Goal: Find specific page/section

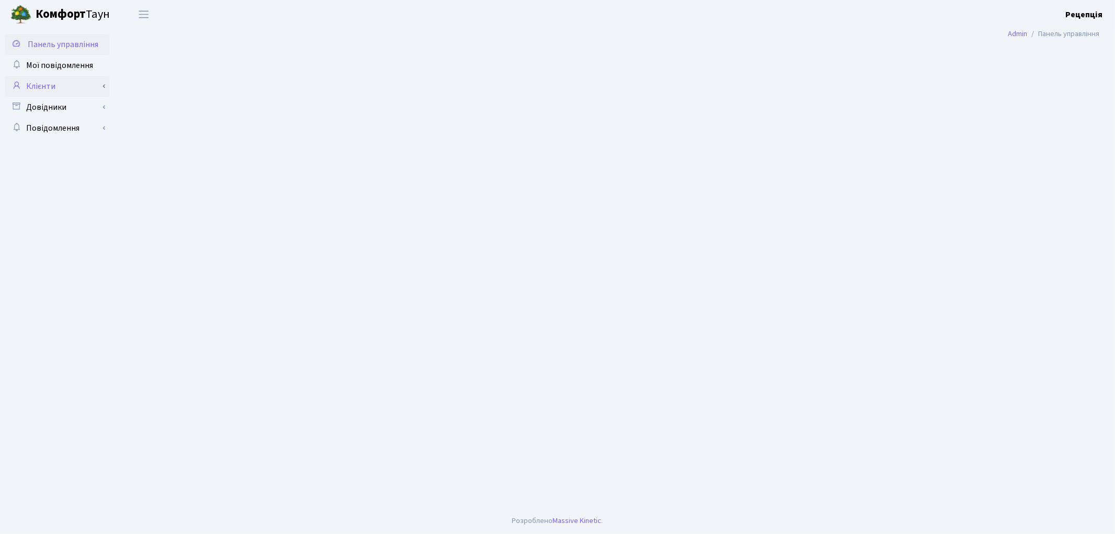
click at [58, 83] on link "Клієнти" at bounding box center [57, 86] width 105 height 21
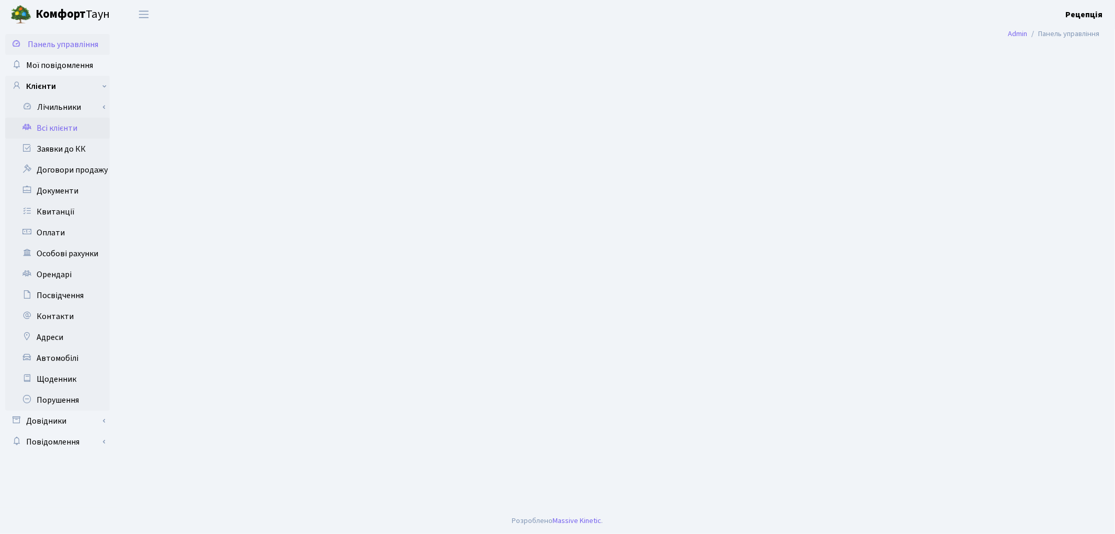
click at [84, 127] on link "Всі клієнти" at bounding box center [57, 128] width 105 height 21
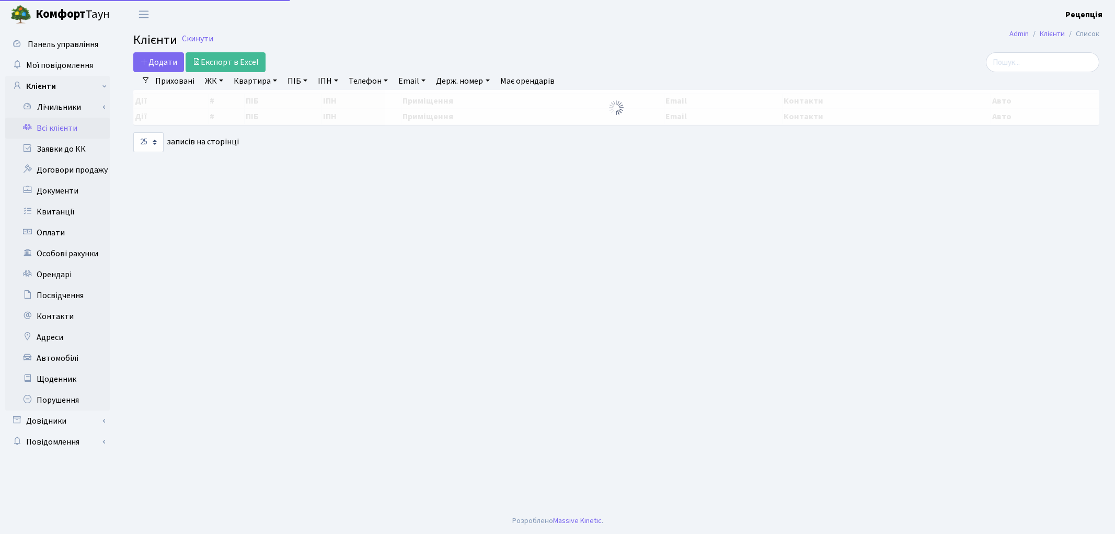
select select "25"
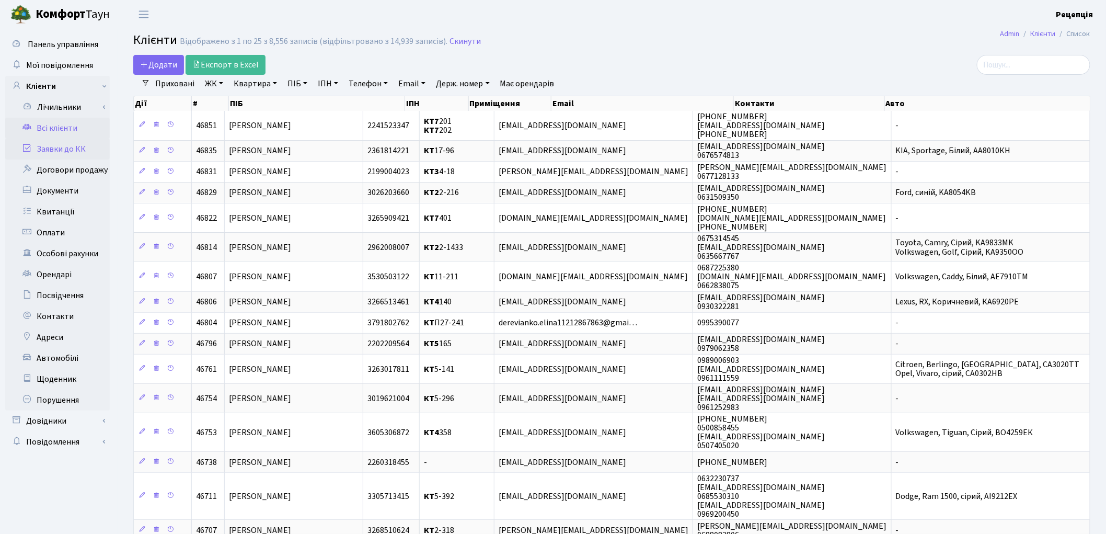
click at [79, 147] on link "Заявки до КК" at bounding box center [57, 149] width 105 height 21
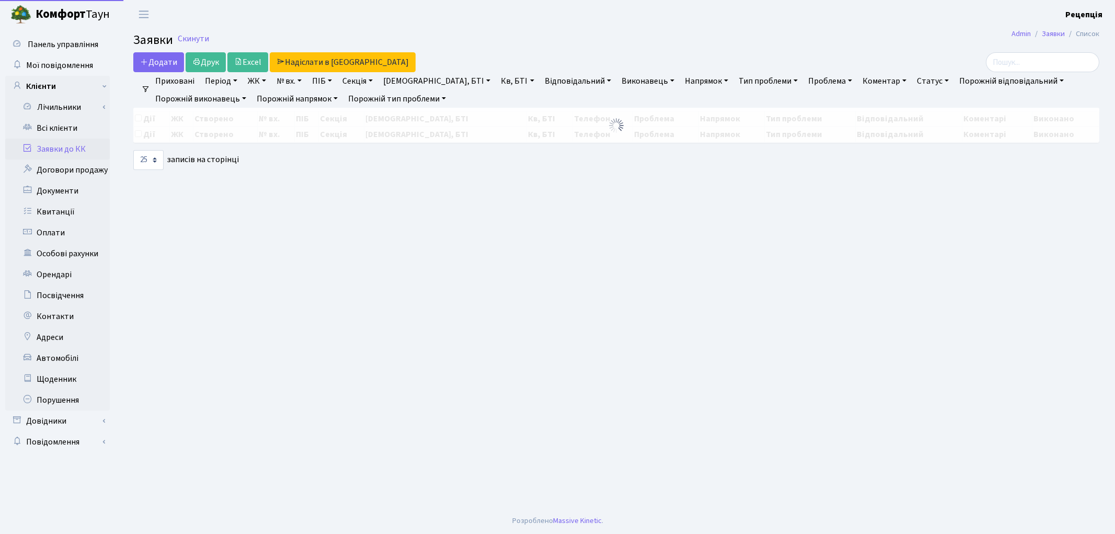
select select "25"
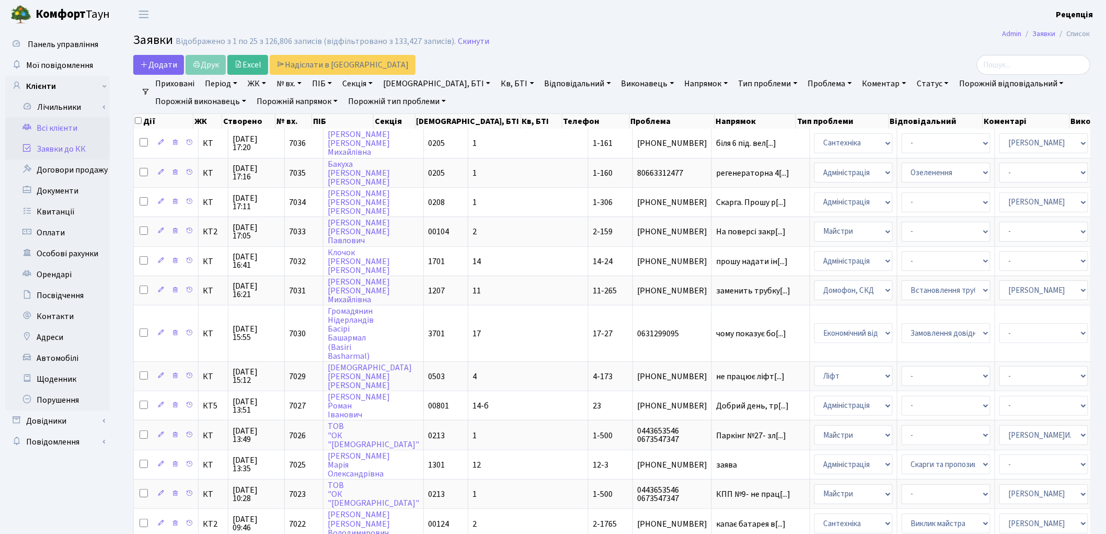
click at [74, 134] on link "Всі клієнти" at bounding box center [57, 128] width 105 height 21
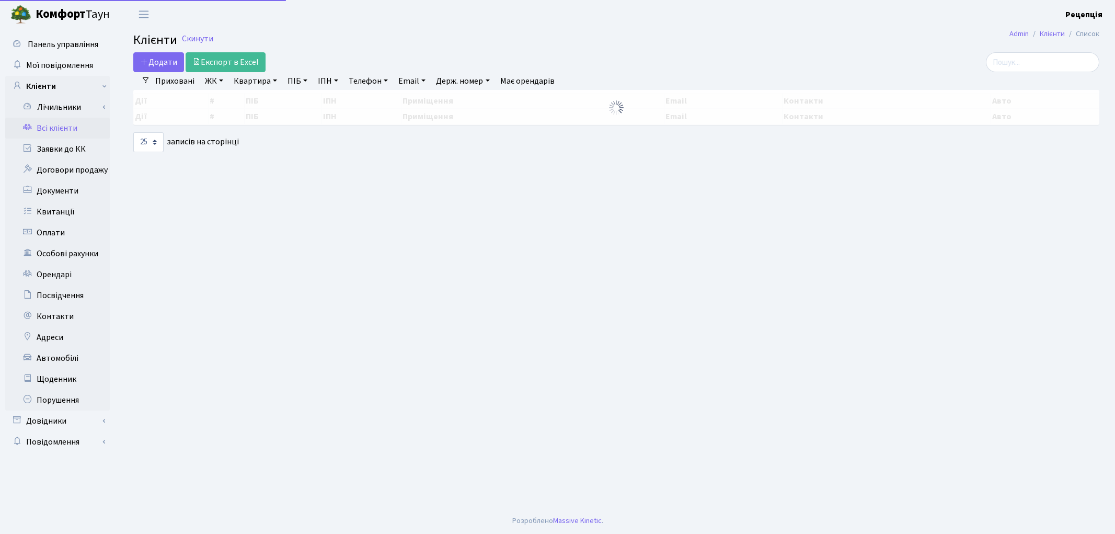
select select
select select "25"
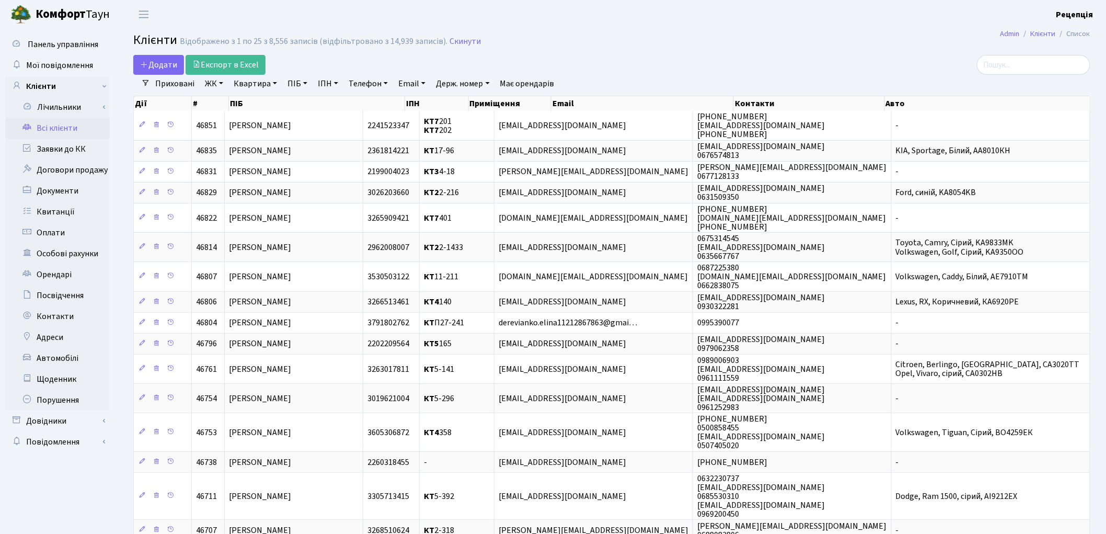
click at [214, 87] on link "ЖК" at bounding box center [214, 84] width 27 height 18
click at [265, 195] on li "КТ5, вул. [PERSON_NAME][STREET_ADDRESS]" at bounding box center [266, 210] width 127 height 30
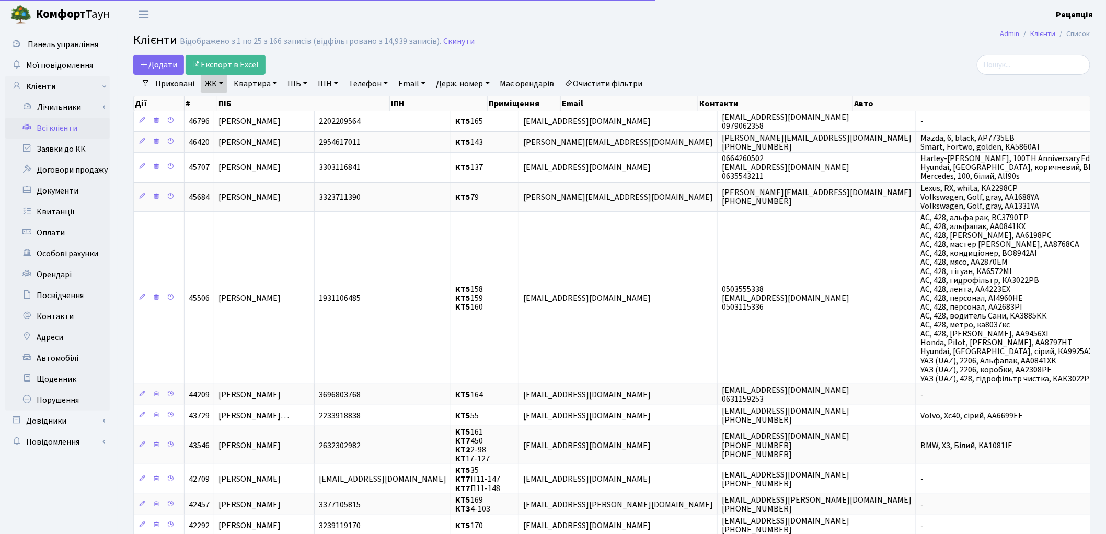
click at [266, 76] on link "Квартира" at bounding box center [256, 84] width 52 height 18
type input "39"
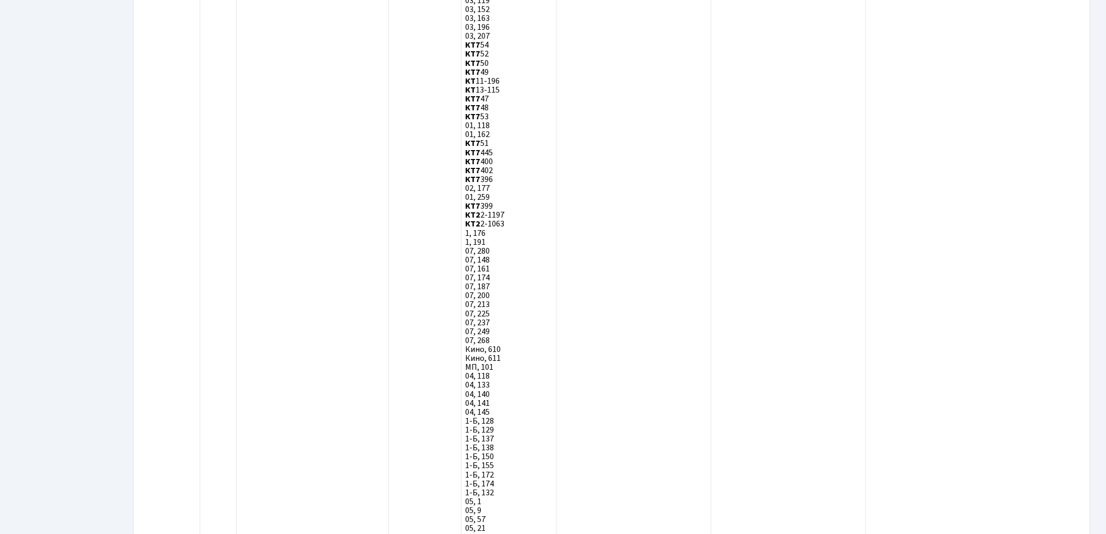
scroll to position [3044, 0]
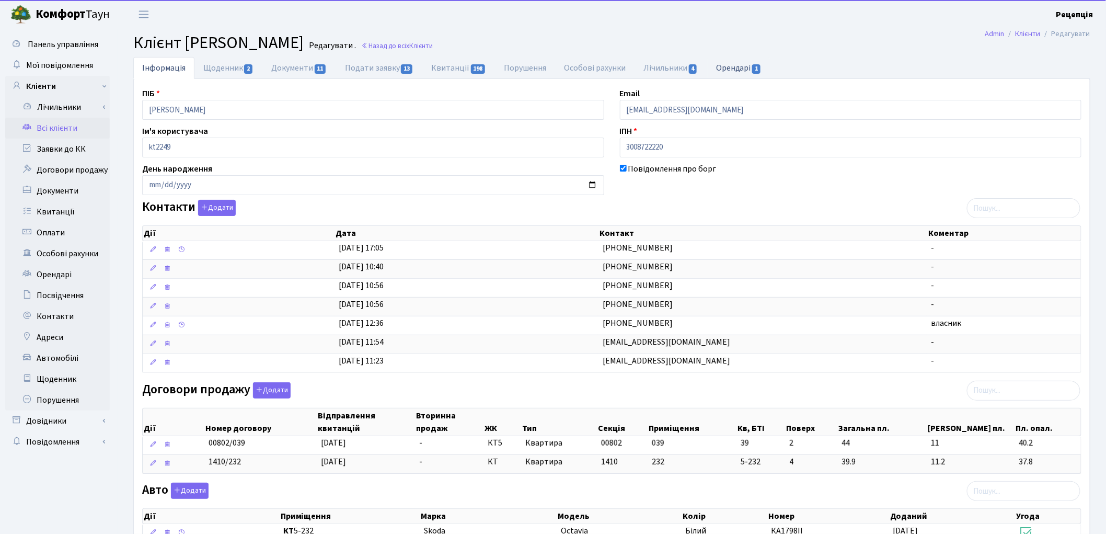
click at [728, 70] on link "Орендарі 1" at bounding box center [738, 67] width 63 height 21
select select "25"
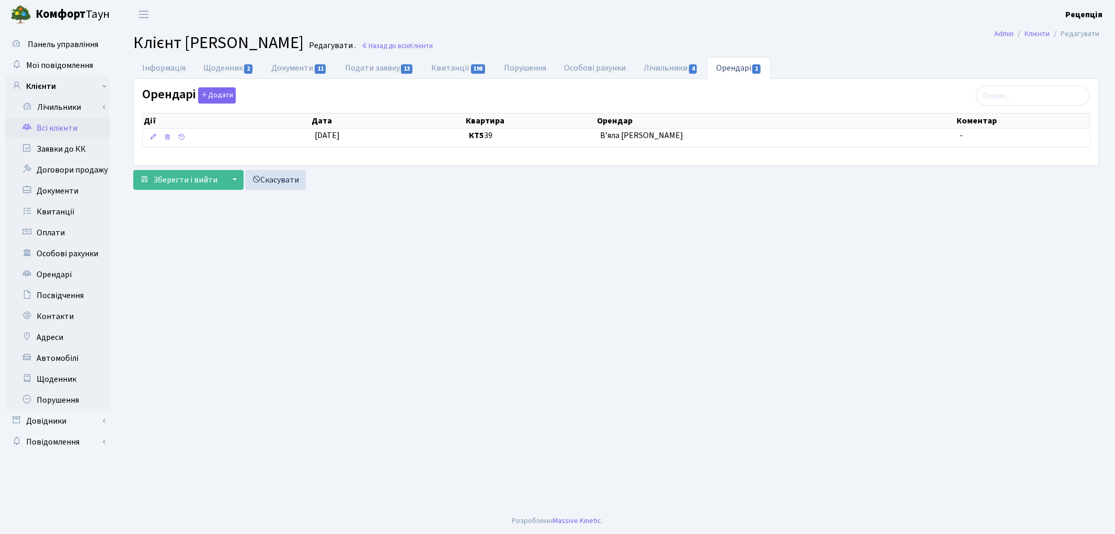
click at [45, 127] on link "Всі клієнти" at bounding box center [57, 128] width 105 height 21
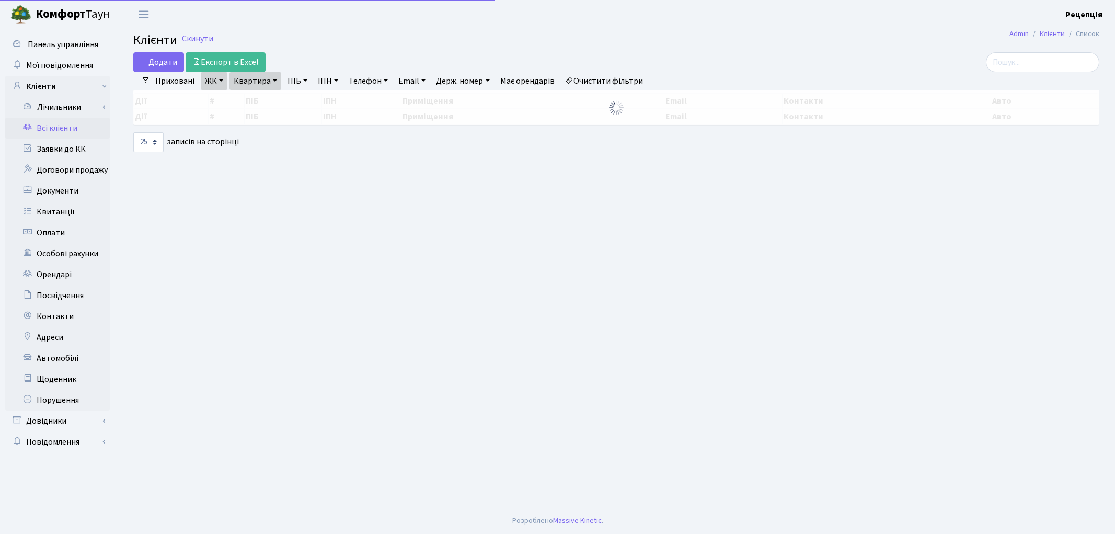
select select "25"
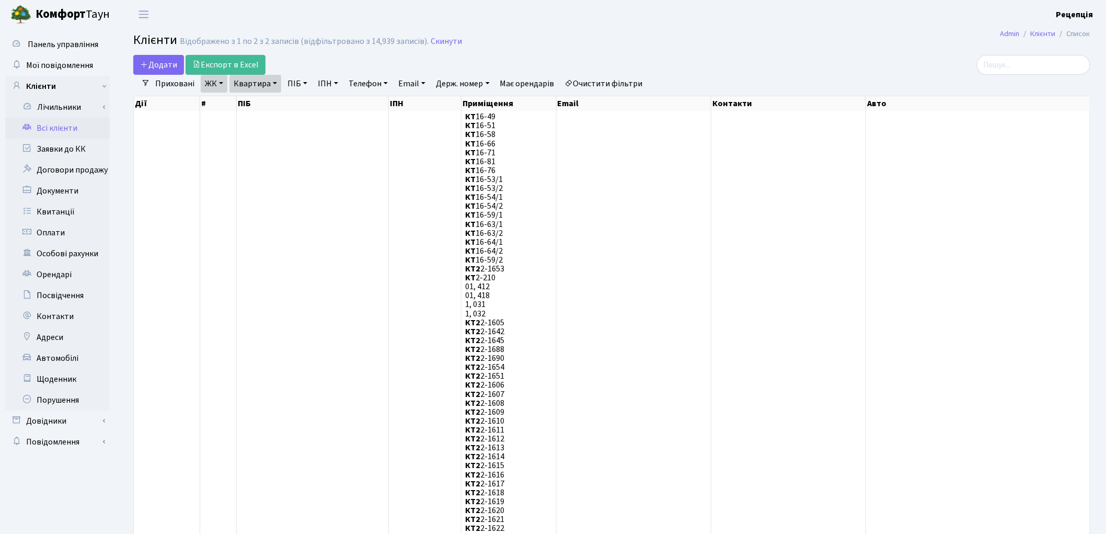
click at [76, 124] on link "Всі клієнти" at bounding box center [57, 128] width 105 height 21
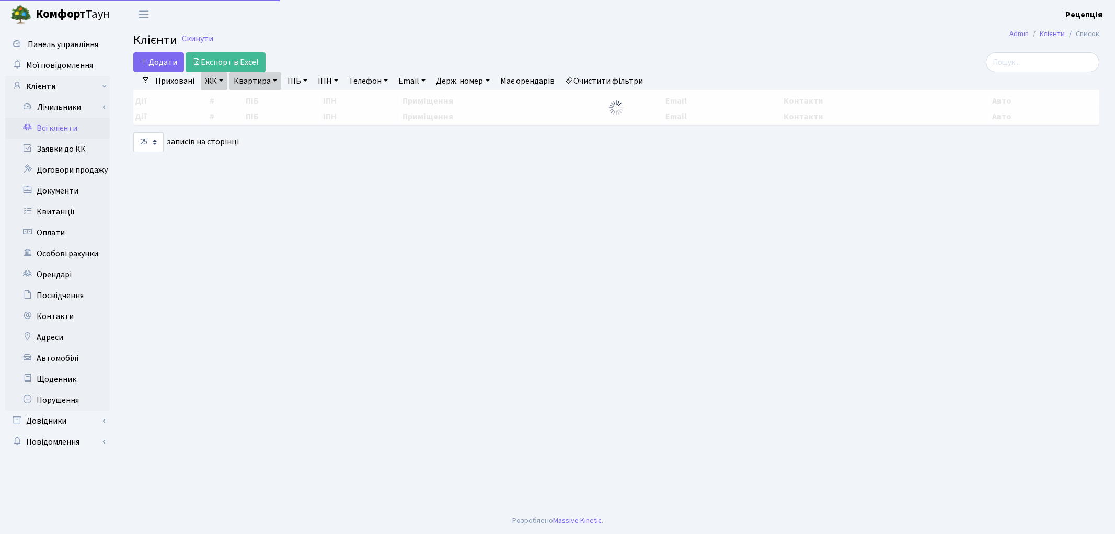
select select "25"
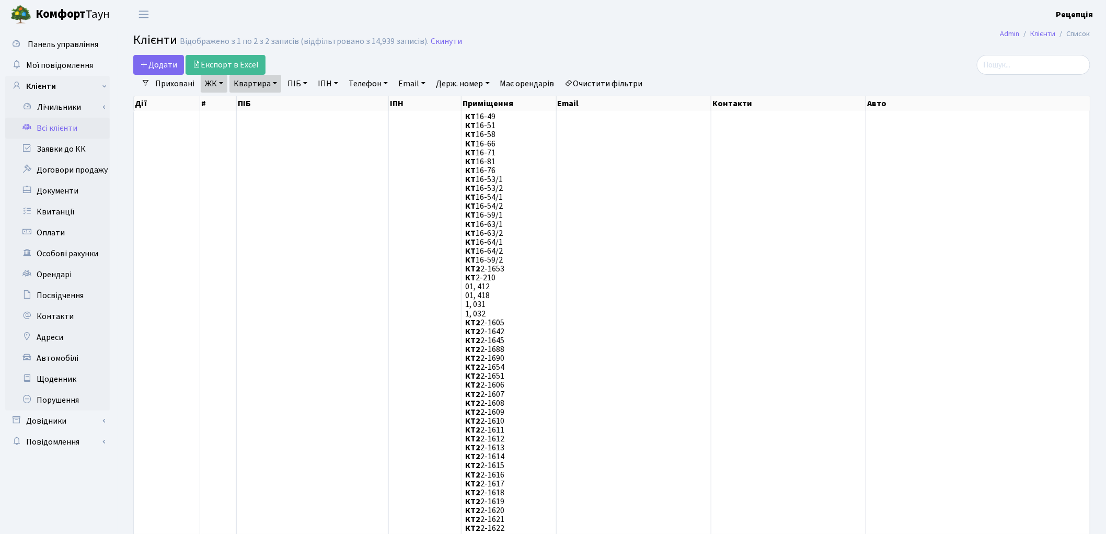
click at [609, 84] on link "Очистити фільтри" at bounding box center [604, 84] width 86 height 18
